Goal: Information Seeking & Learning: Learn about a topic

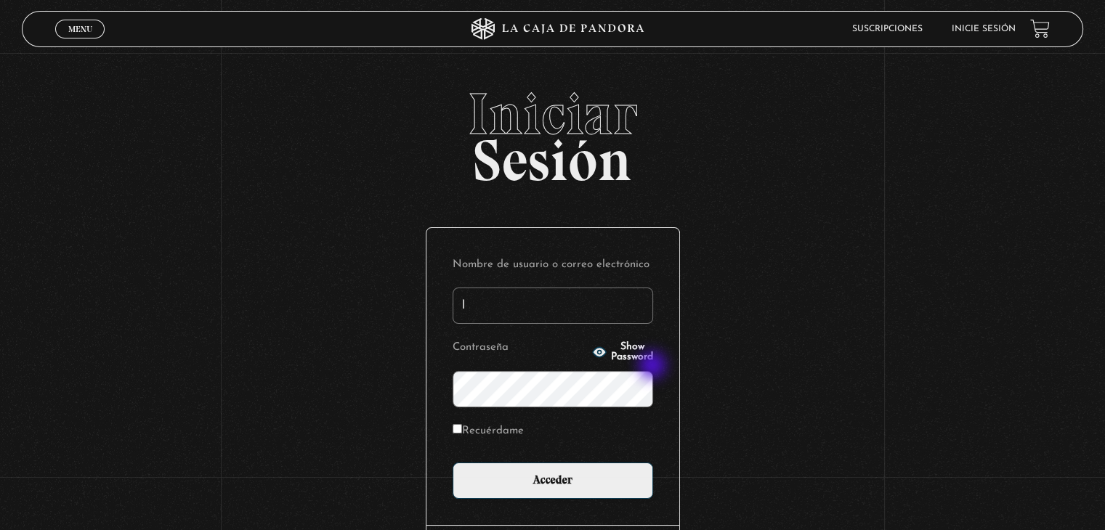
type input "lcampos85@gmail.com"
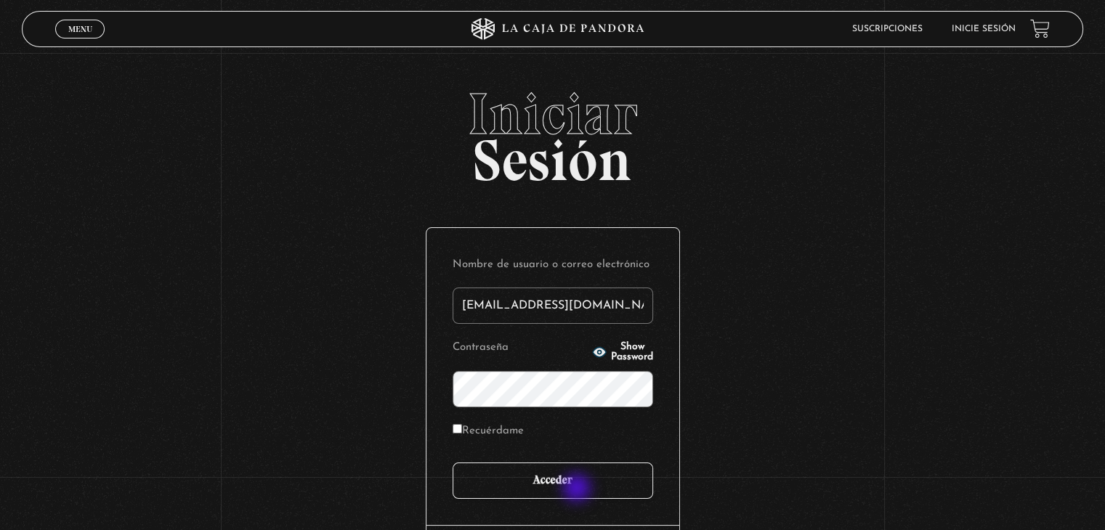
click at [578, 489] on input "Acceder" at bounding box center [553, 481] width 201 height 36
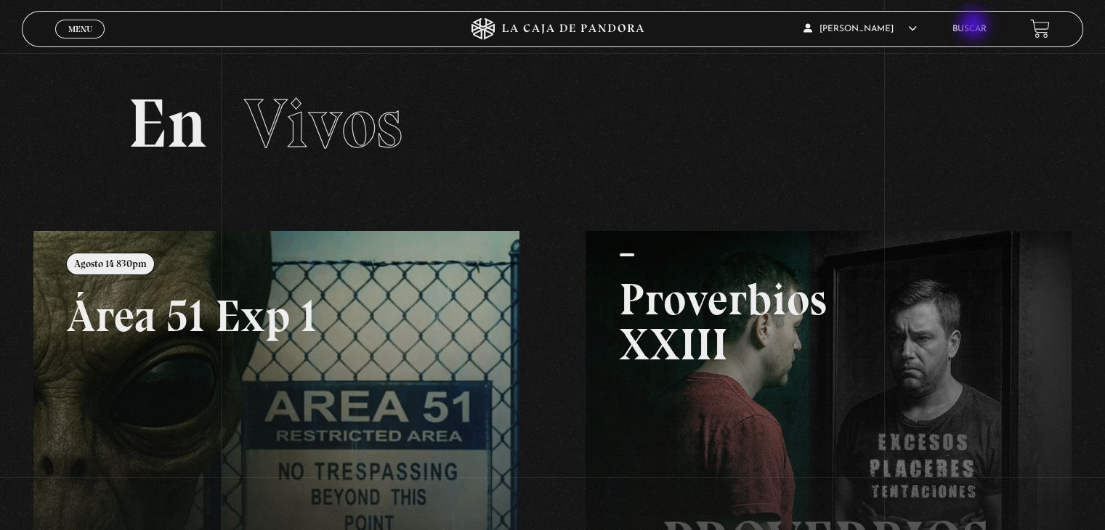
click at [975, 26] on link "Buscar" at bounding box center [969, 29] width 34 height 9
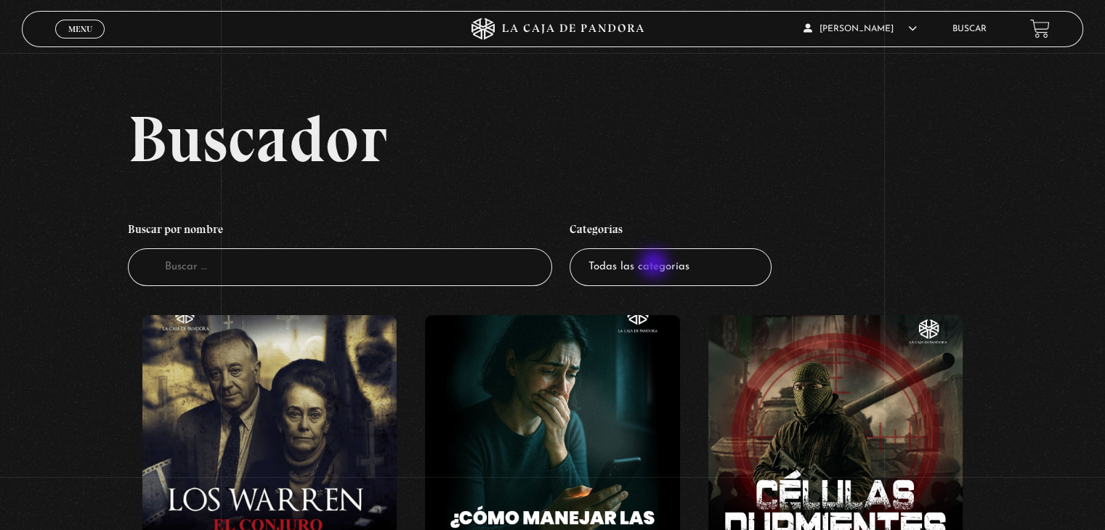
click at [655, 265] on select "Todas las categorías 11:11 Humanitario (1) Amo los Lunes (2) Análisis de series…" at bounding box center [671, 267] width 202 height 39
select select "pandora-bio"
click at [575, 248] on select "Todas las categorías 11:11 Humanitario (1) Amo los Lunes (2) Análisis de series…" at bounding box center [671, 267] width 202 height 39
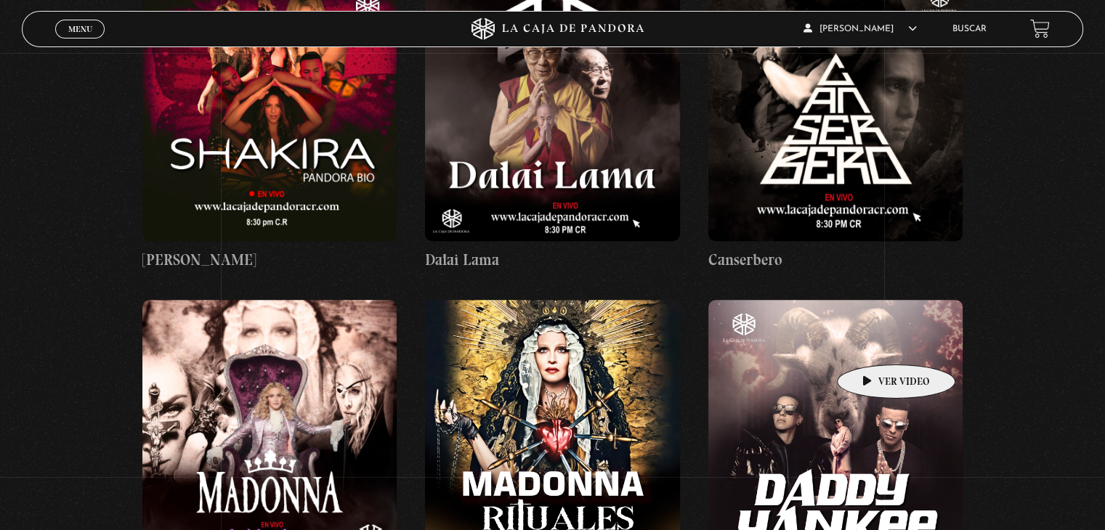
scroll to position [726, 0]
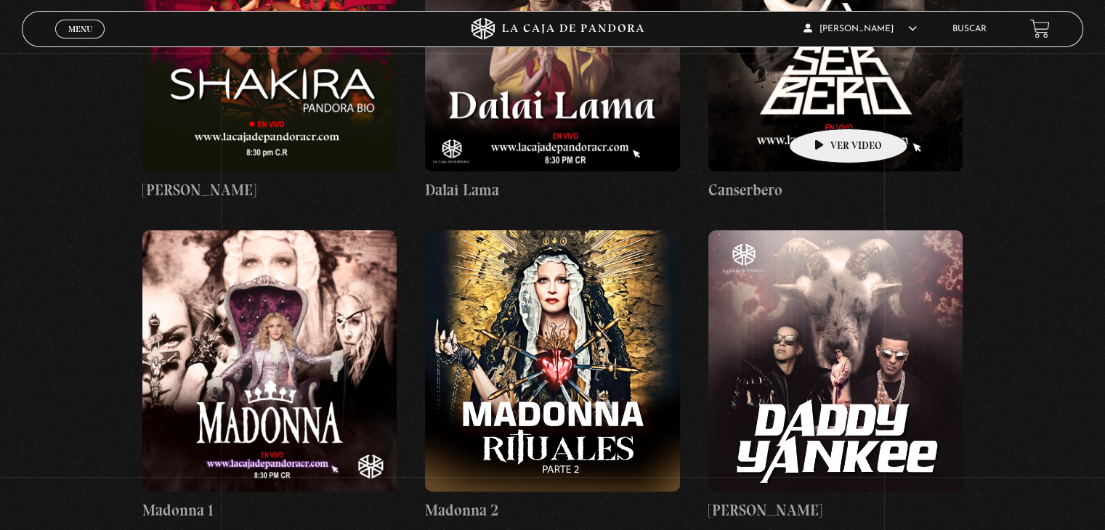
click at [825, 107] on figure at bounding box center [835, 41] width 254 height 262
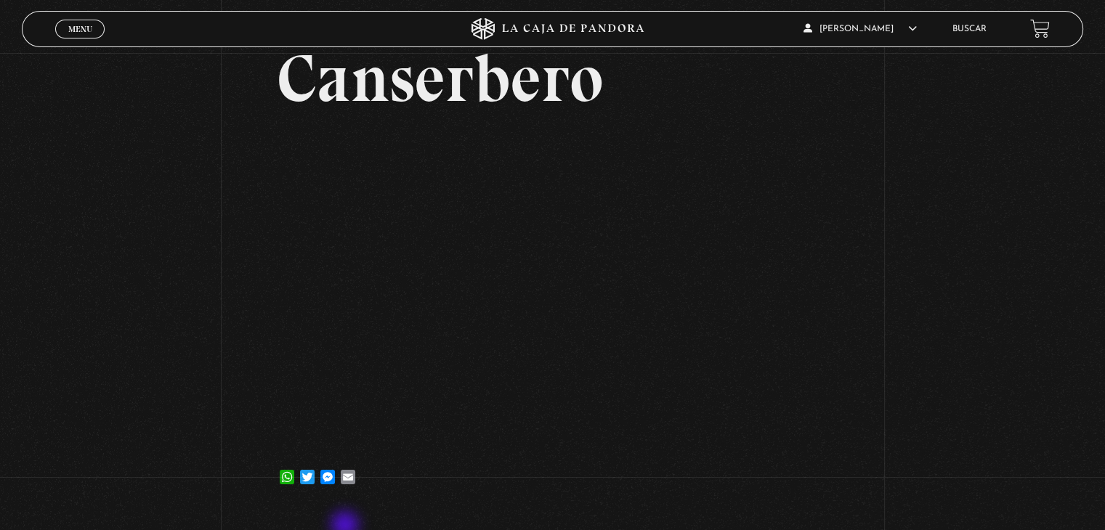
scroll to position [145, 0]
